Goal: Information Seeking & Learning: Learn about a topic

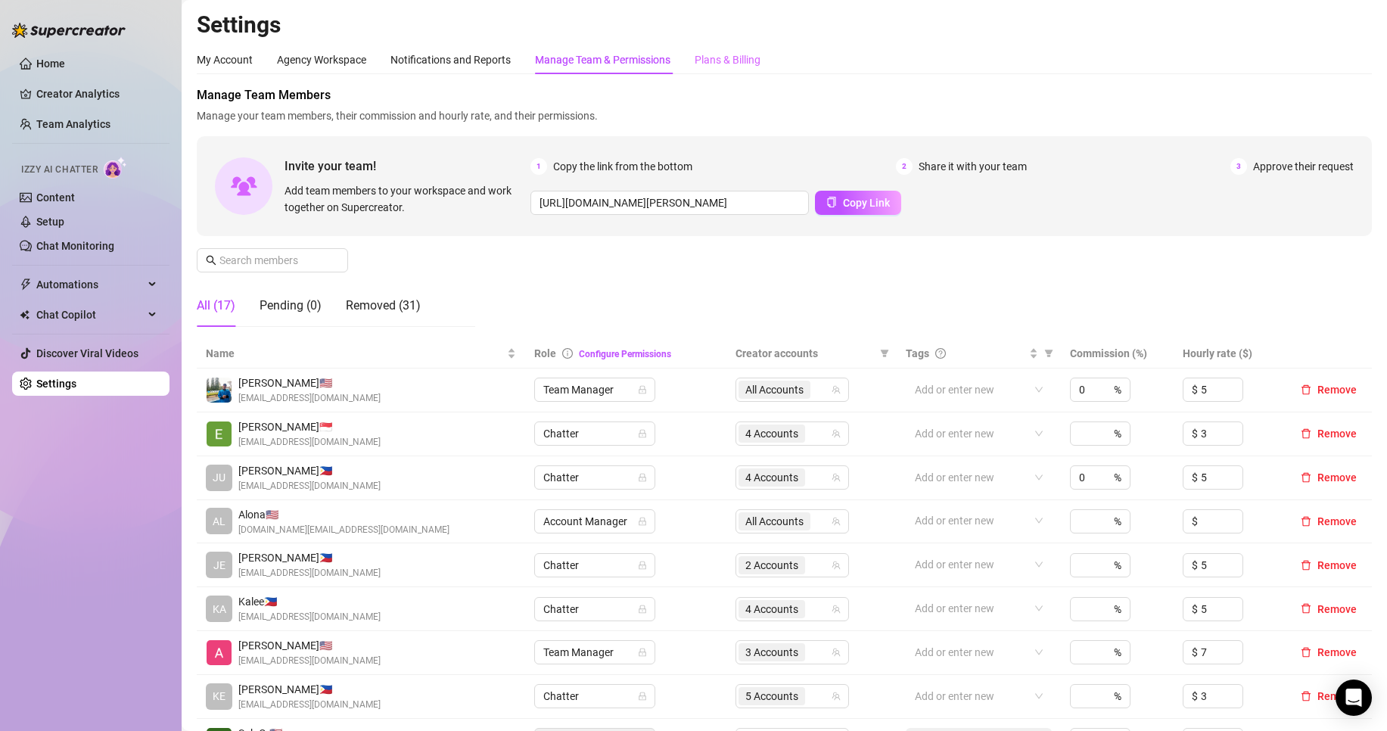
click at [755, 70] on div "Plans & Billing" at bounding box center [727, 59] width 66 height 29
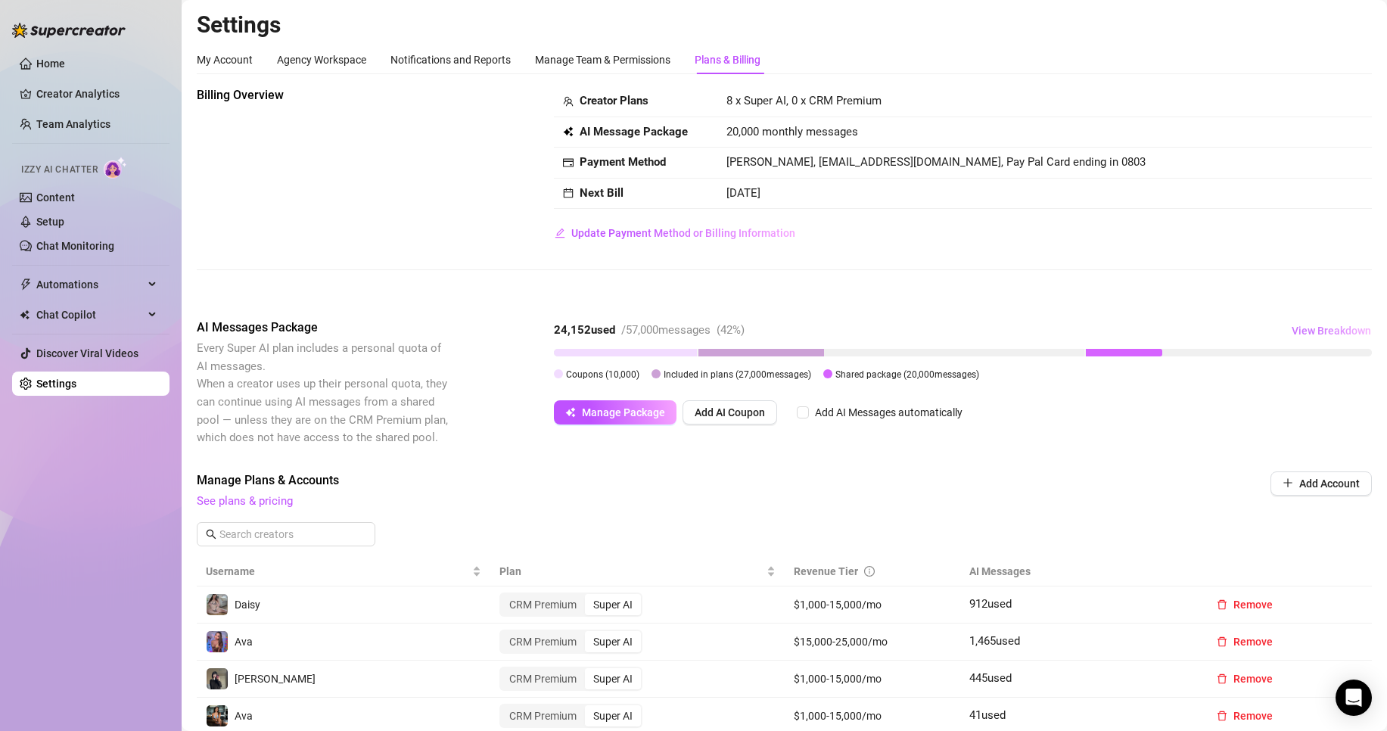
drag, startPoint x: 1297, startPoint y: 329, endPoint x: 1303, endPoint y: 334, distance: 8.0
click at [1297, 329] on span "View Breakdown" at bounding box center [1330, 331] width 79 height 12
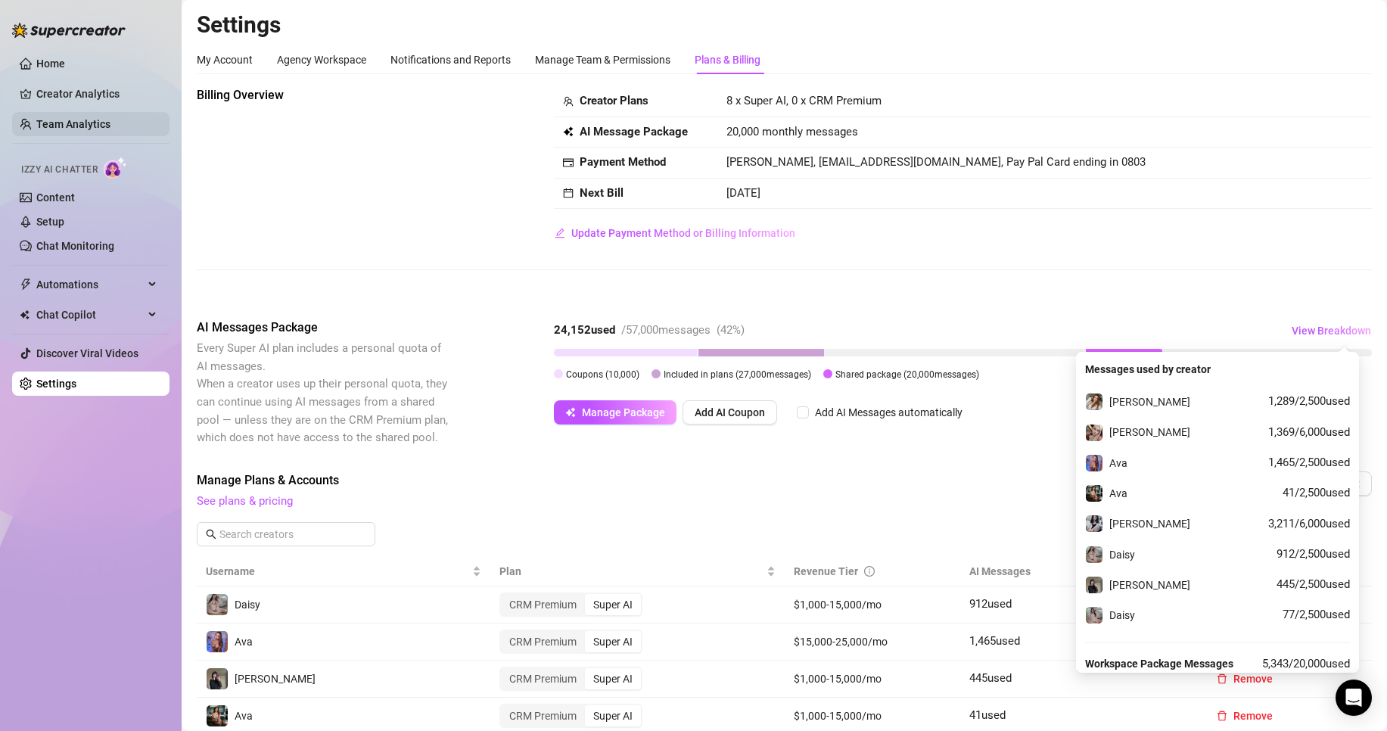
click at [83, 120] on link "Team Analytics" at bounding box center [73, 124] width 74 height 12
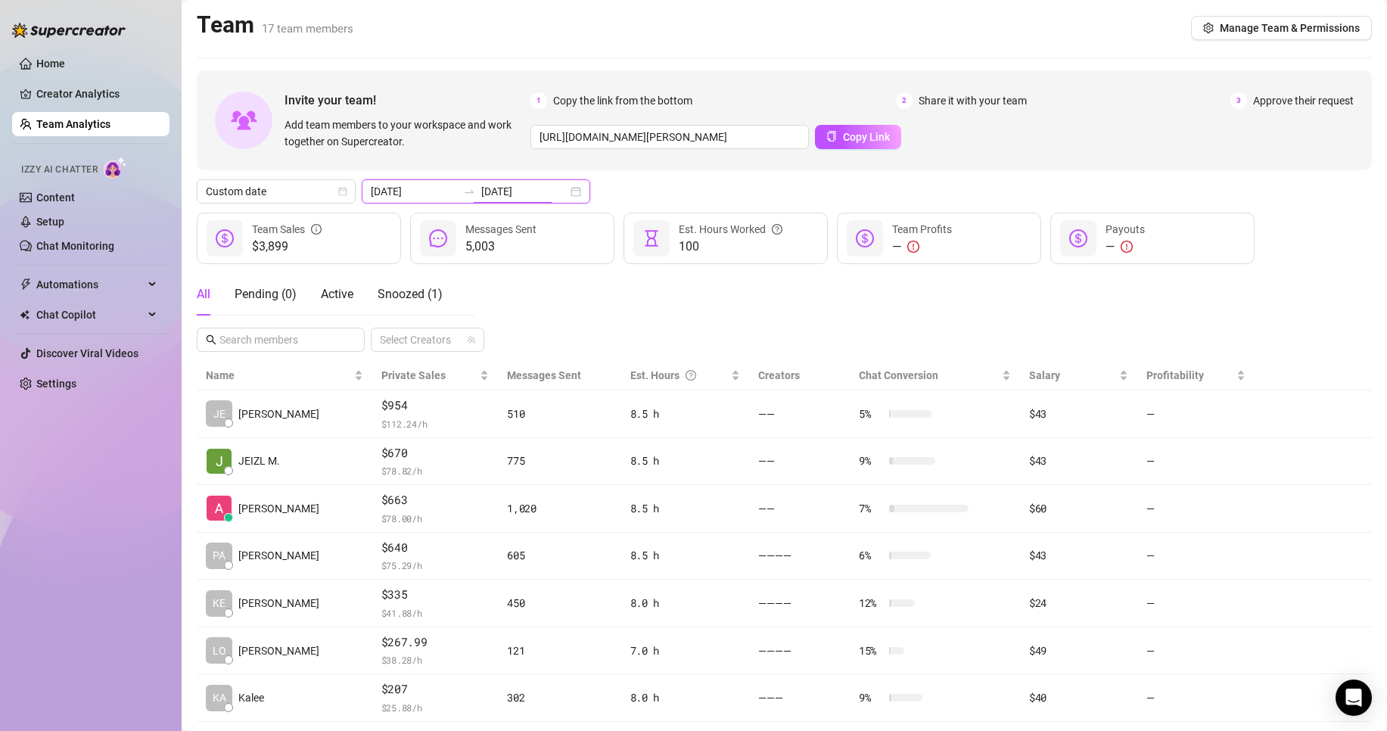
drag, startPoint x: 492, startPoint y: 187, endPoint x: 517, endPoint y: 204, distance: 30.4
click at [492, 187] on input "[DATE]" at bounding box center [524, 191] width 86 height 17
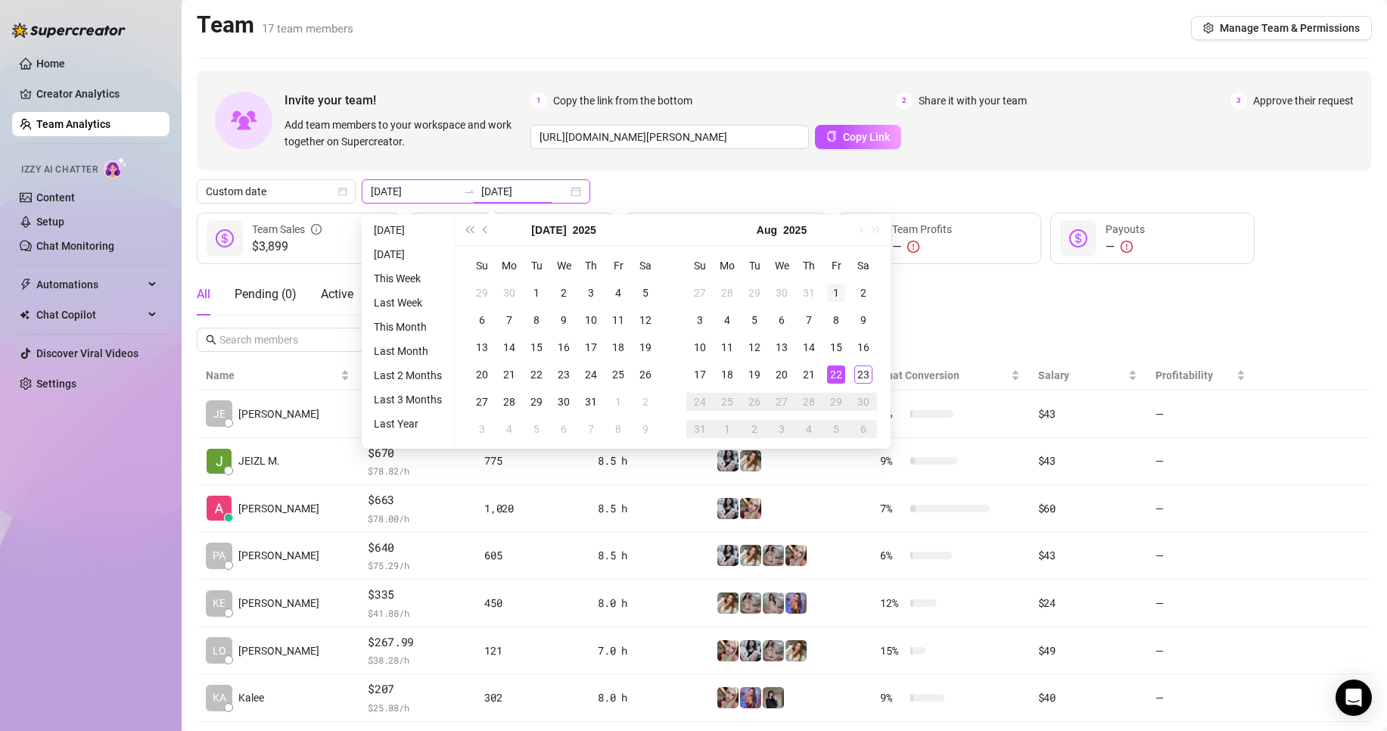
type input "[DATE]"
drag, startPoint x: 834, startPoint y: 288, endPoint x: 868, endPoint y: 347, distance: 67.7
click at [840, 293] on div "1" at bounding box center [836, 293] width 18 height 18
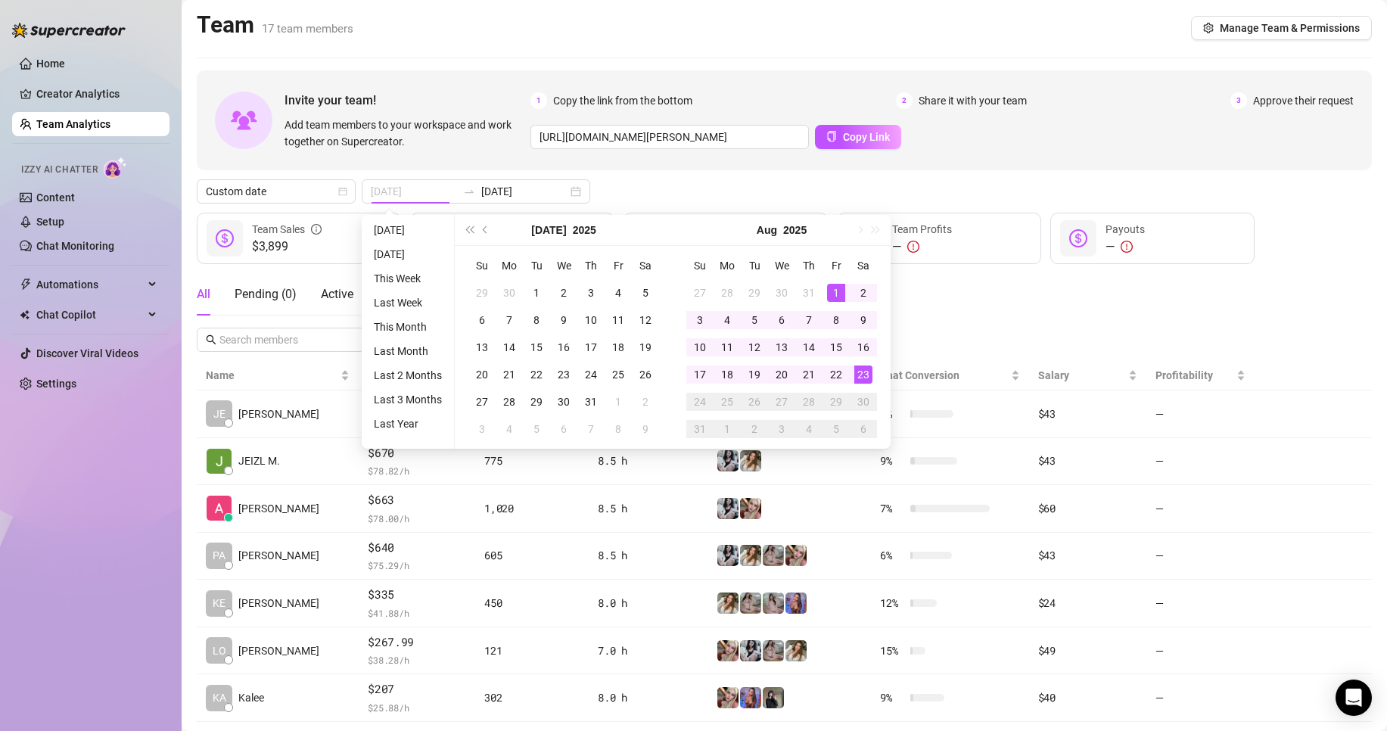
click at [862, 378] on div "23" at bounding box center [863, 374] width 18 height 18
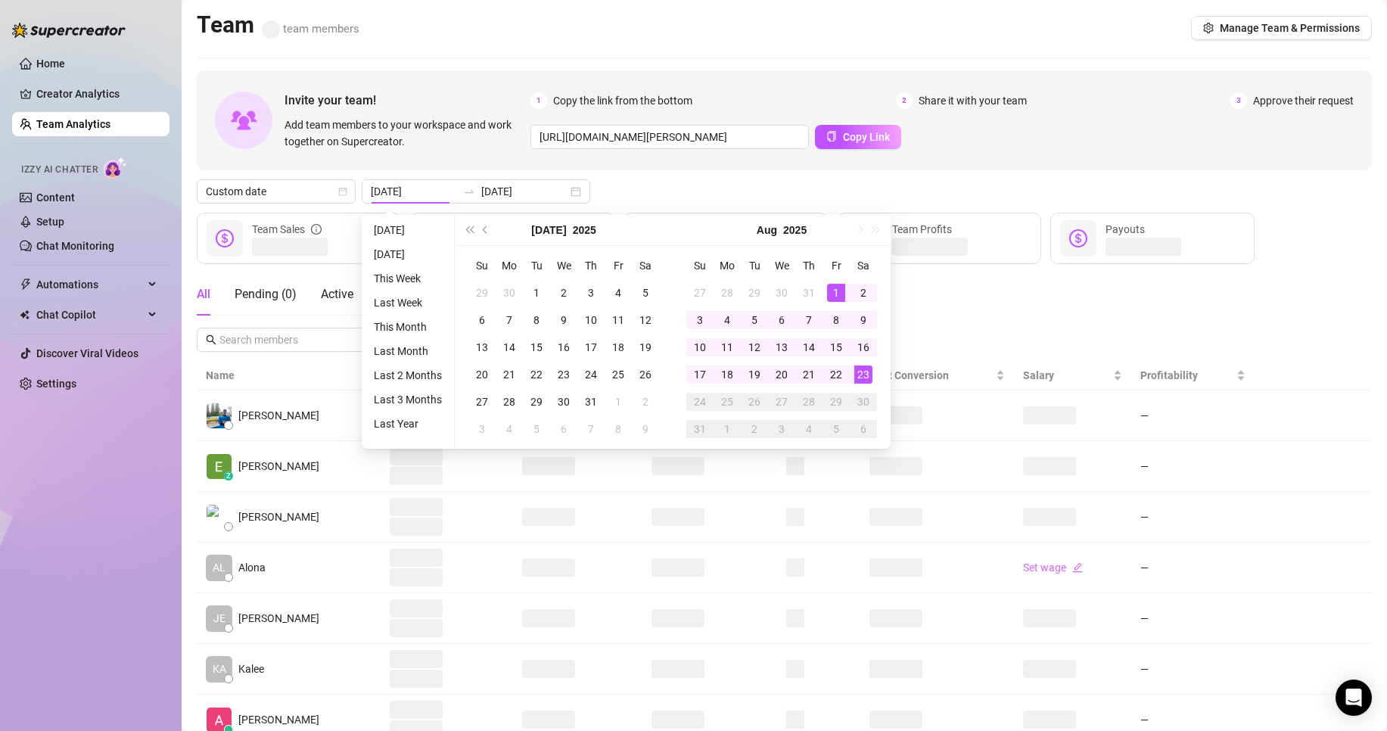
type input "[DATE]"
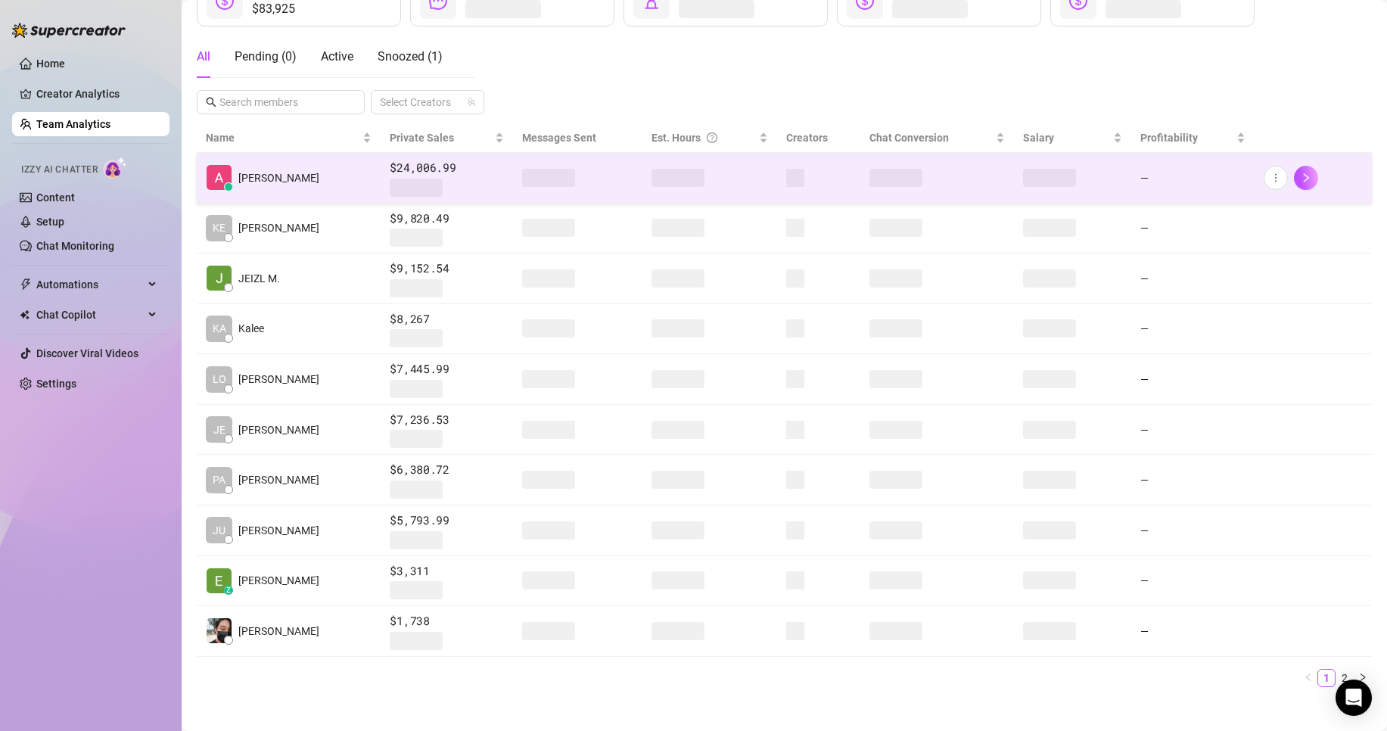
scroll to position [251, 0]
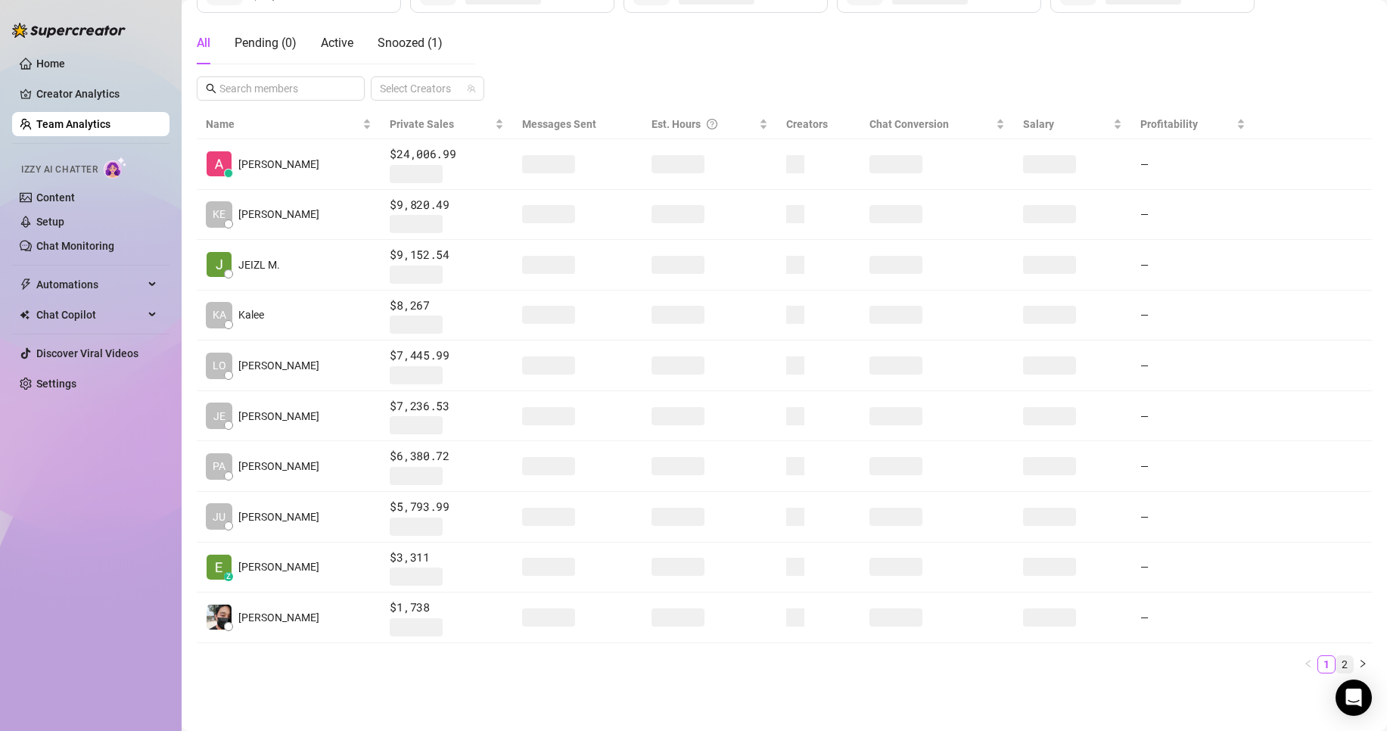
click at [1336, 663] on link "2" at bounding box center [1344, 664] width 17 height 17
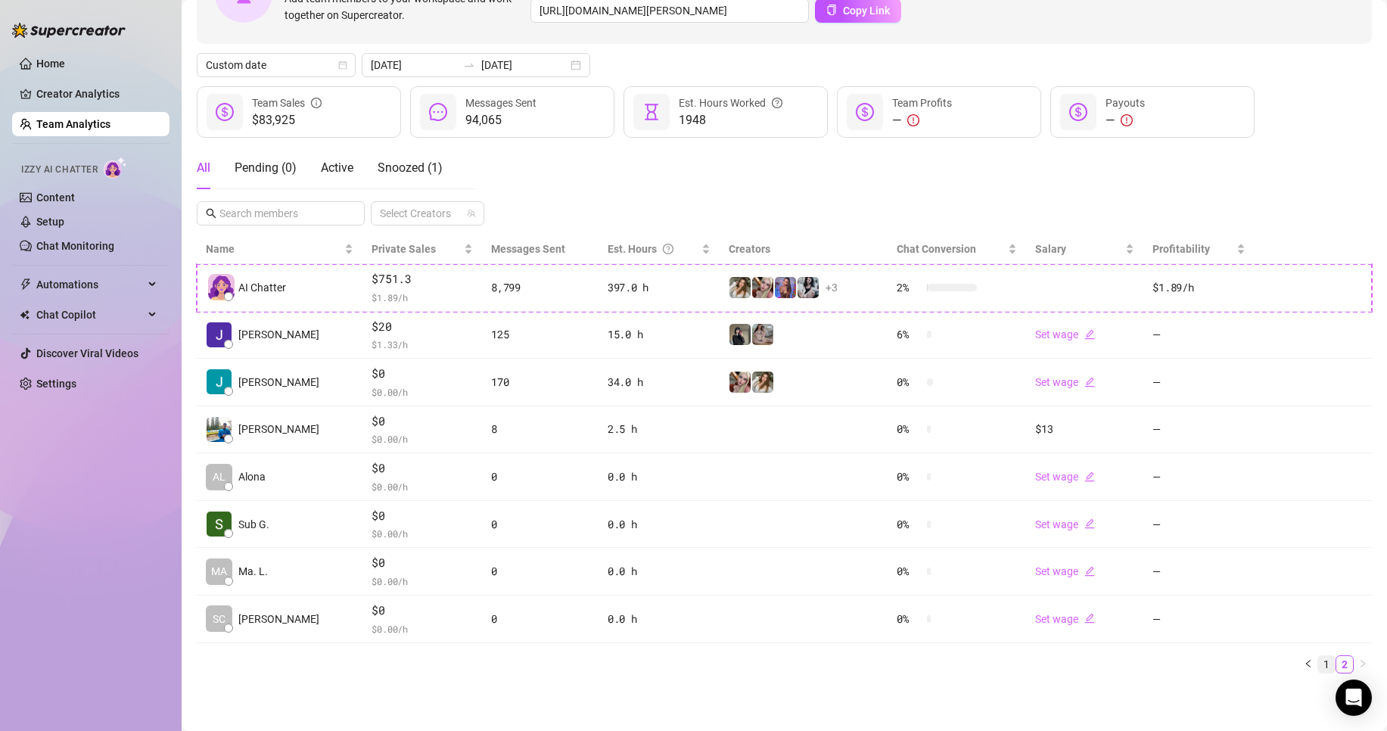
scroll to position [126, 0]
click at [1318, 660] on link "1" at bounding box center [1326, 664] width 17 height 17
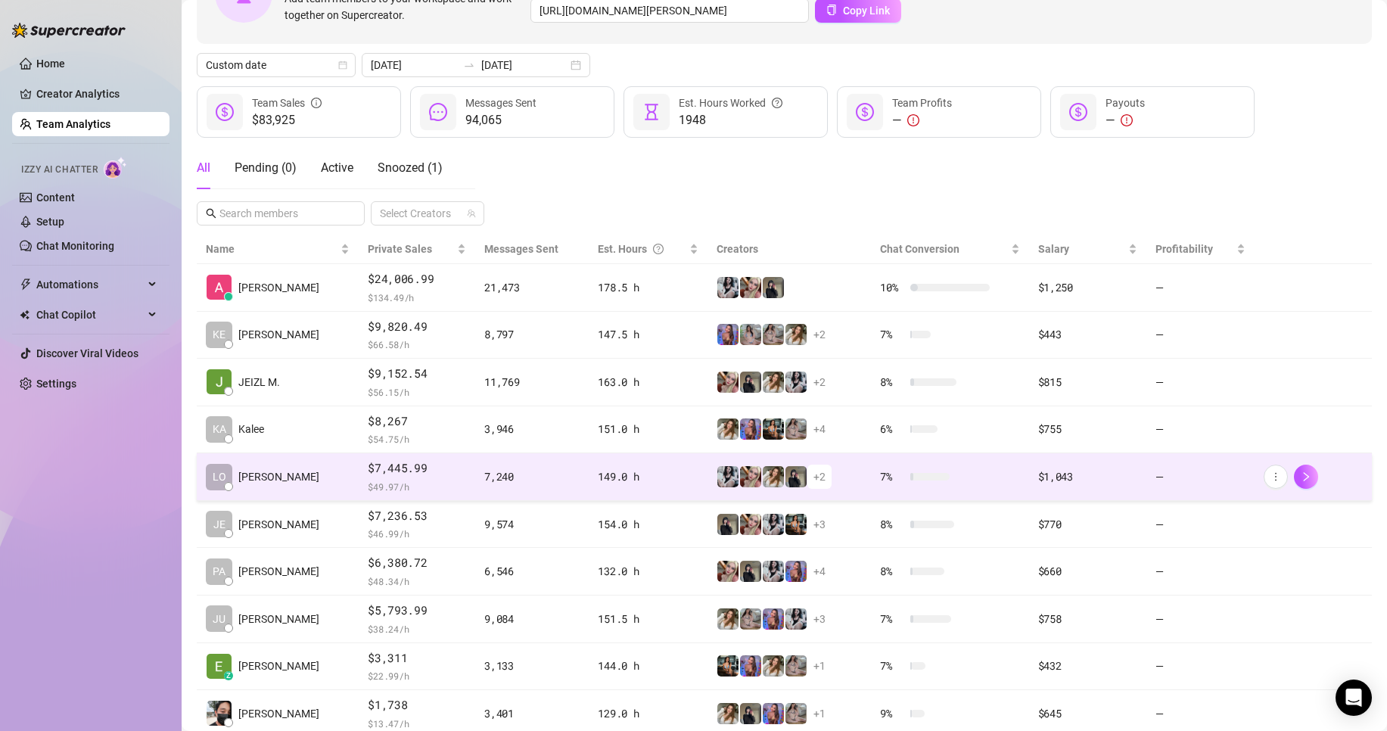
scroll to position [221, 0]
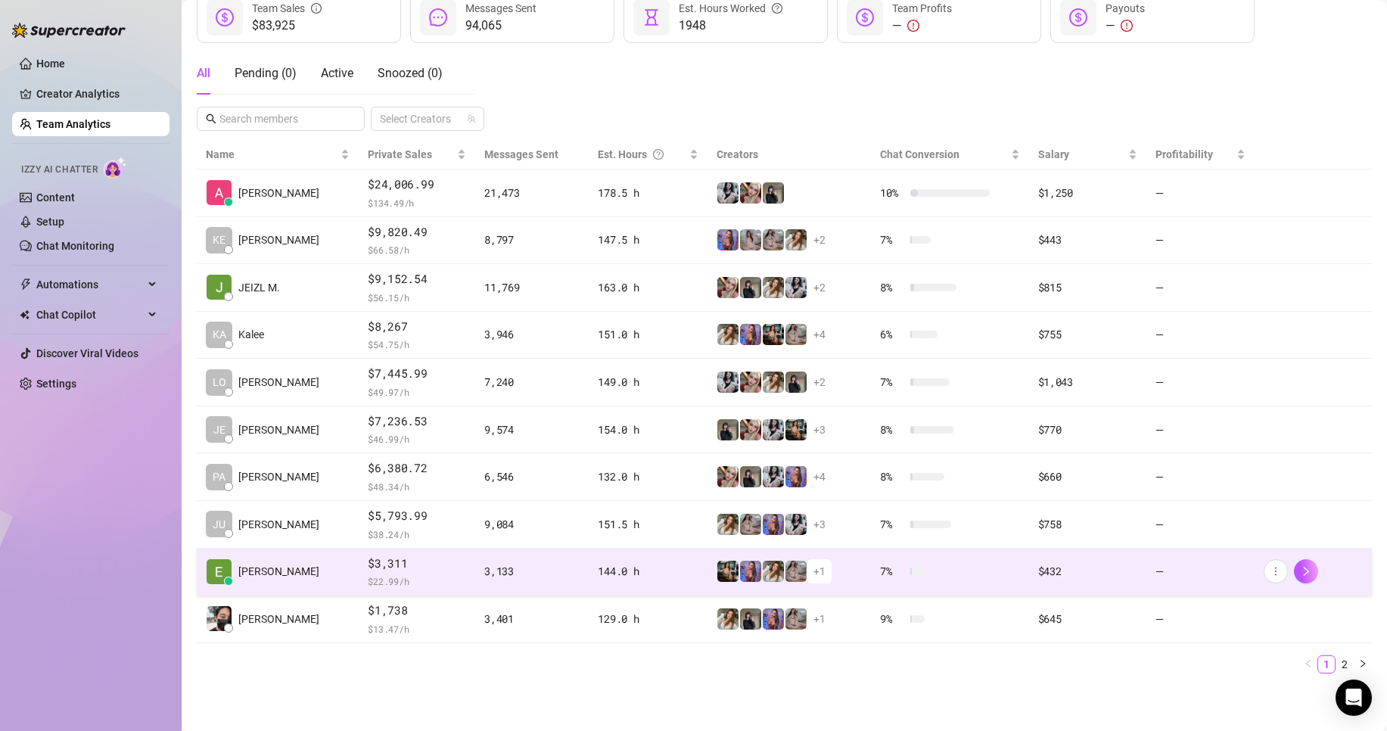
click at [379, 575] on span "$ 22.99 /h" at bounding box center [417, 580] width 98 height 15
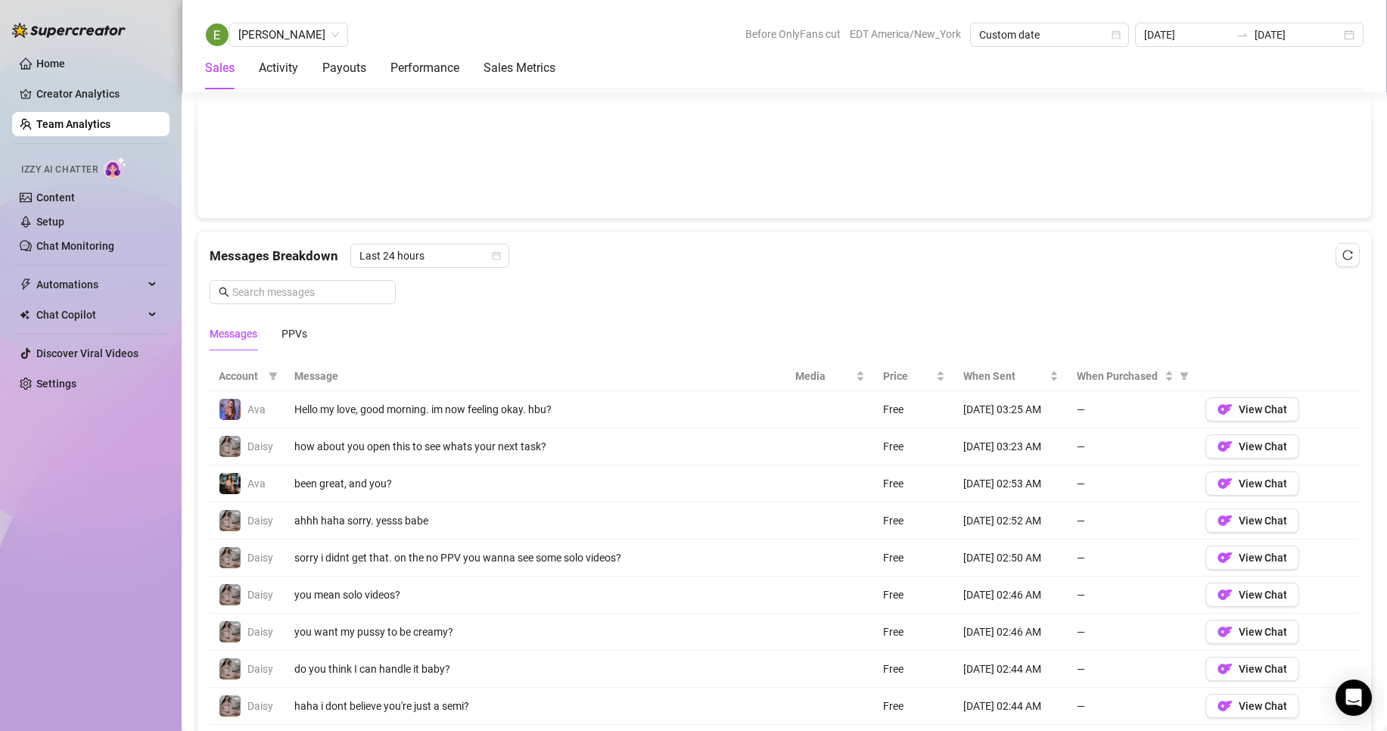
scroll to position [851, 0]
